Goal: Transaction & Acquisition: Obtain resource

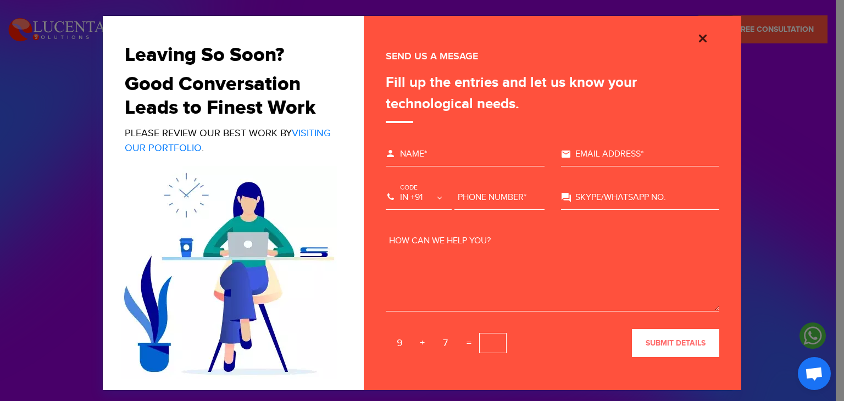
click at [702, 40] on img "Close" at bounding box center [703, 38] width 13 height 13
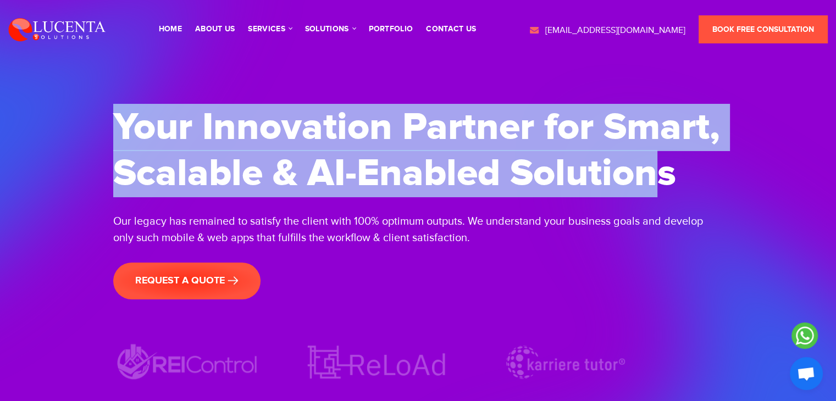
drag, startPoint x: 117, startPoint y: 116, endPoint x: 653, endPoint y: 187, distance: 541.3
click at [653, 187] on h1 "Your Innovation Partner for Smart, Scalable & AI-Enabled Solutions" at bounding box center [418, 150] width 610 height 92
copy h1 "Your Innovation Partner for Smart, Scalable & AI-Enabled Solution"
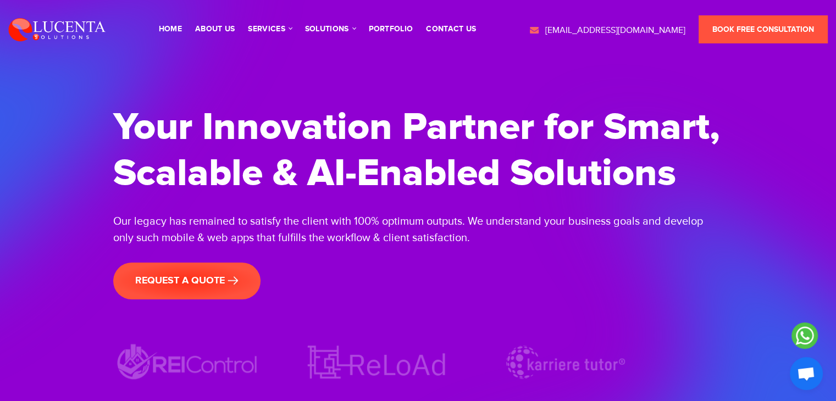
click at [321, 269] on div "Your Innovation Partner for Smart, Scalable & AI-Enabled Solutions Our legacy h…" at bounding box center [418, 186] width 610 height 300
click at [233, 290] on link "request a quote" at bounding box center [186, 281] width 147 height 37
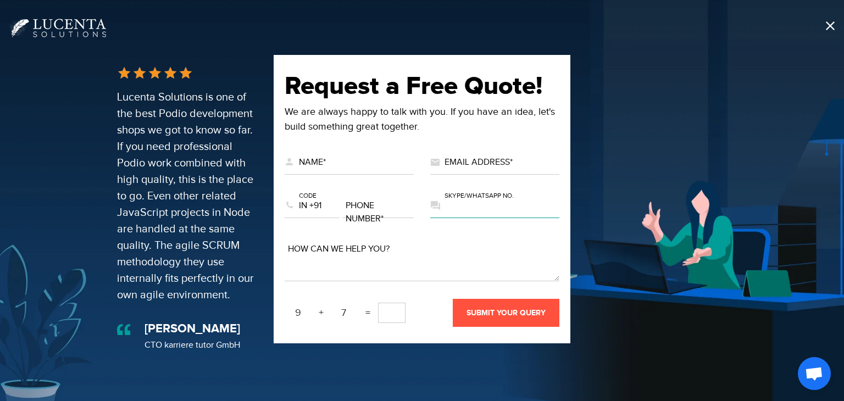
click at [455, 208] on input "text" at bounding box center [494, 206] width 129 height 24
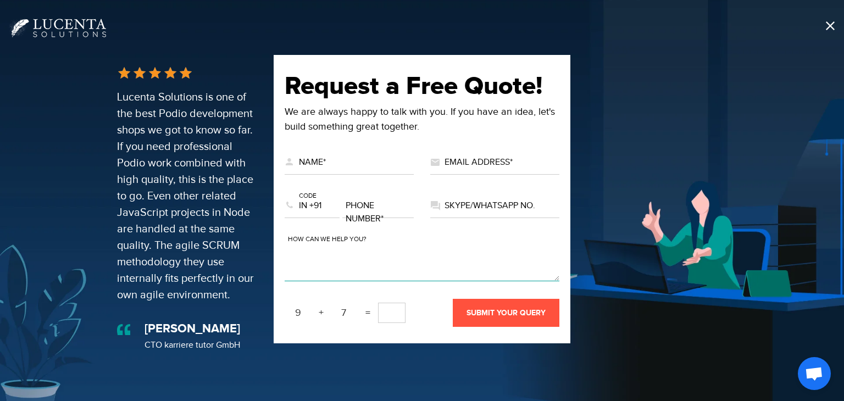
click at [411, 249] on textarea at bounding box center [422, 260] width 275 height 44
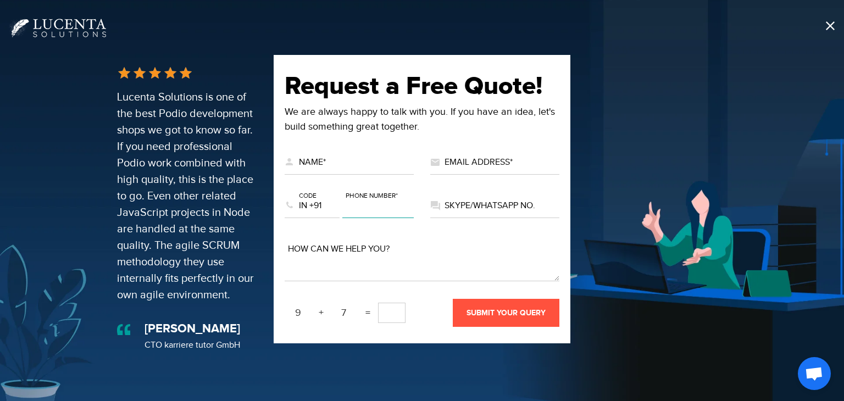
click at [376, 212] on input "text" at bounding box center [378, 206] width 71 height 24
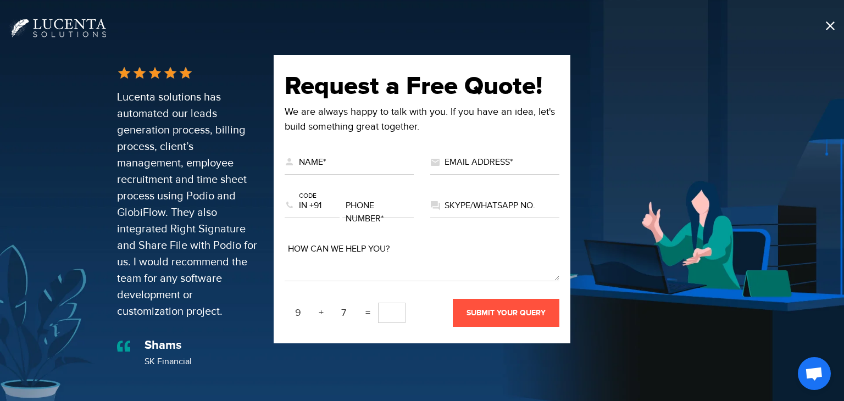
click at [334, 231] on div "US +1 EG +20 MA +212 DZ +213 TN +216 LY +218 GM +220 SN +221 MR +222 ML +223 GN…" at bounding box center [312, 210] width 55 height 43
click at [343, 273] on textarea at bounding box center [422, 260] width 275 height 44
click at [202, 196] on div "Lucenta solutions has automated our leads generation process, billing process, …" at bounding box center [187, 204] width 140 height 231
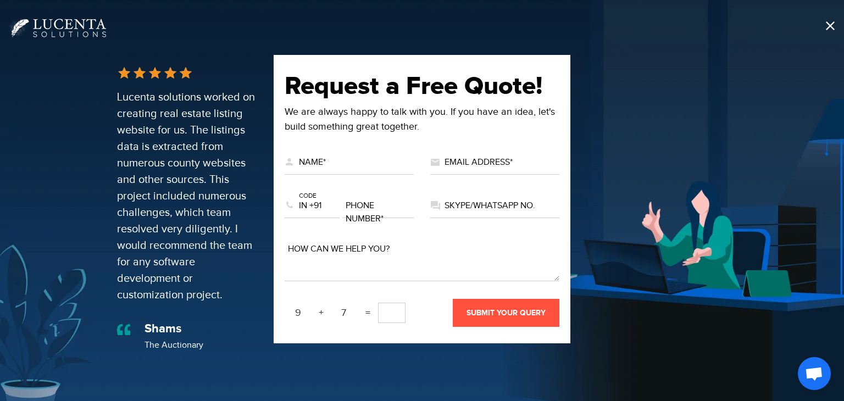
click at [85, 29] on img at bounding box center [57, 28] width 98 height 20
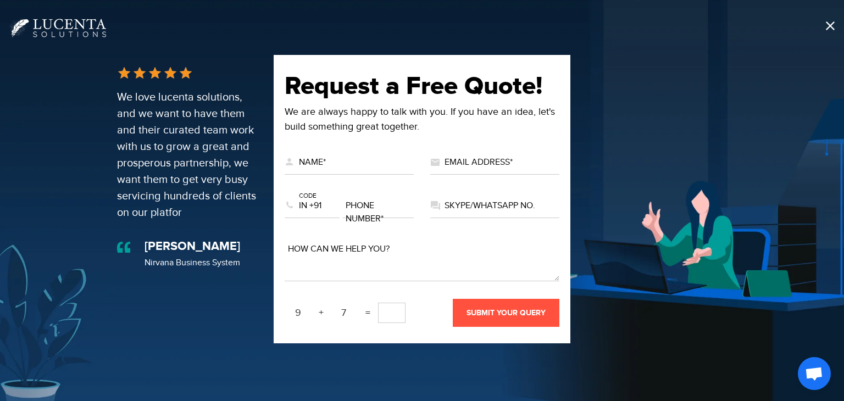
click at [85, 29] on img at bounding box center [57, 28] width 98 height 20
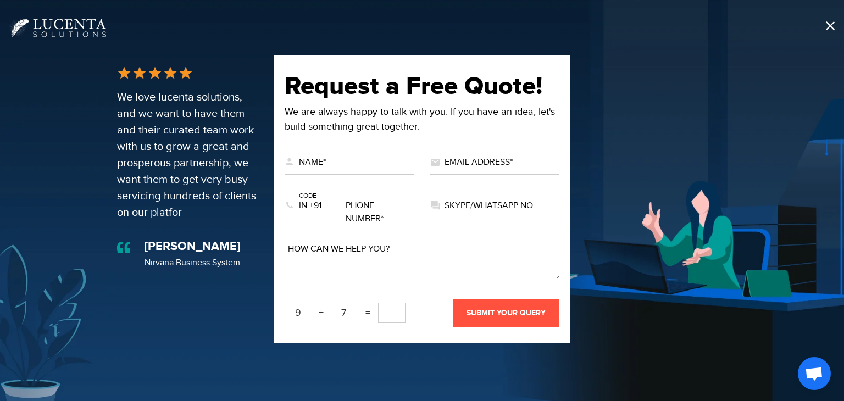
click at [829, 24] on span at bounding box center [830, 26] width 12 height 12
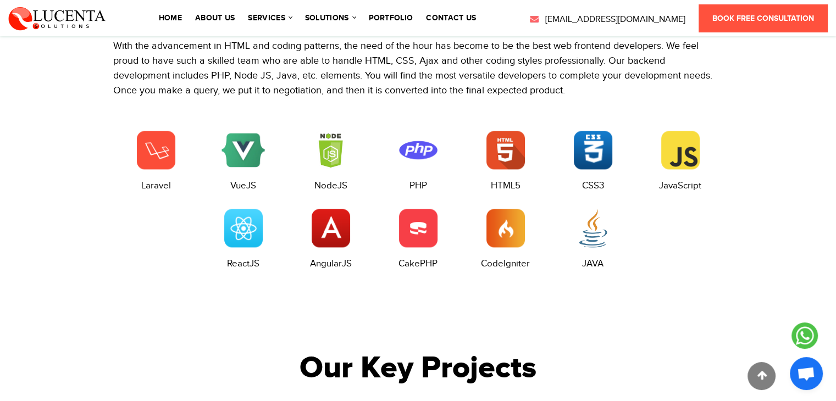
scroll to position [1489, 0]
